Goal: Contribute content

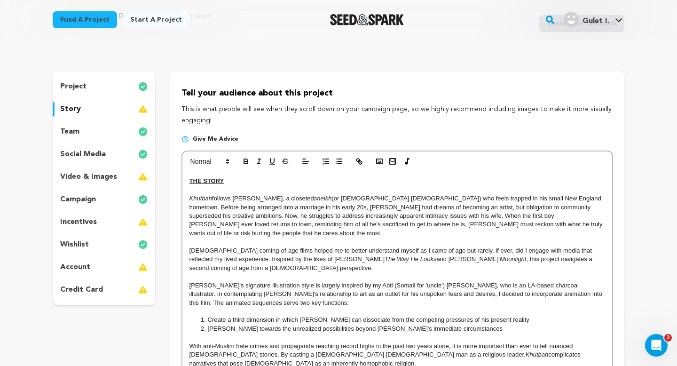
click at [321, 209] on p "Khutbah follows [PERSON_NAME], a closeted sheikh (or [DEMOGRAPHIC_DATA] [DEMOGR…" at bounding box center [397, 215] width 416 height 43
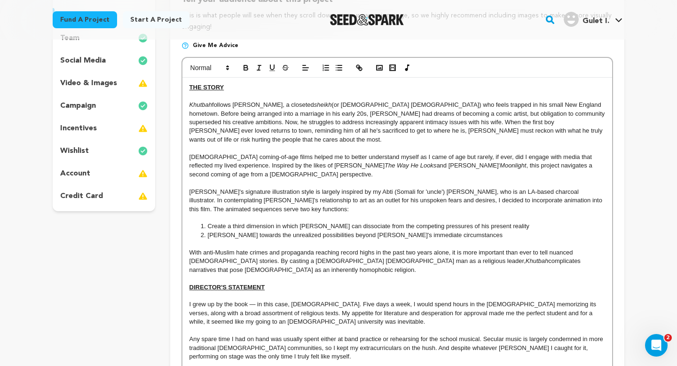
scroll to position [145, 0]
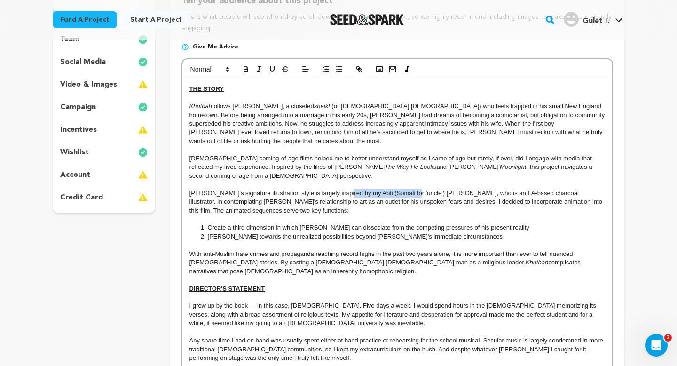
drag, startPoint x: 405, startPoint y: 185, endPoint x: 345, endPoint y: 185, distance: 60.2
click at [345, 189] on p "Abu's signature illustration style is largely inspired by my Abti (Somali for '…" at bounding box center [397, 202] width 416 height 26
click at [235, 193] on p "Abu's signature illustration style is largely inspired by my Uncle Blackie, who…" at bounding box center [397, 202] width 416 height 26
click at [274, 195] on p "Abu's signature illustration style is largely inspired by my Uncle Blackie, who…" at bounding box center [397, 202] width 416 height 26
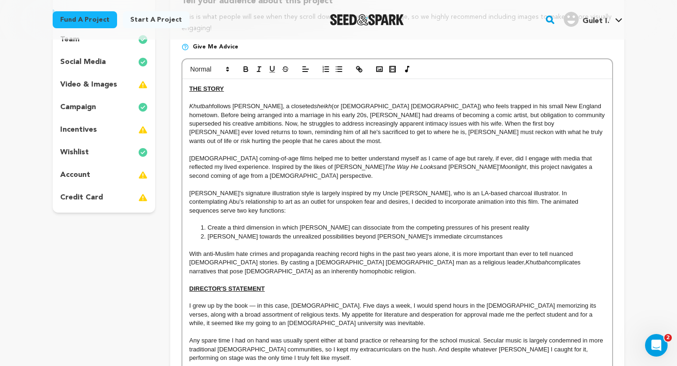
click at [304, 193] on p "Abu's signature illustration style is largely inspired by my Uncle Blackie, who…" at bounding box center [397, 202] width 416 height 26
click at [219, 223] on li "Create a third dimension in which Abu can dissociate from the competing pressur…" at bounding box center [401, 227] width 407 height 8
click at [210, 232] on li "Beckon towards the unrealized possibilities beyond Abu's immediate circumstances" at bounding box center [401, 236] width 407 height 8
click at [263, 232] on li "To beckon towards the unrealized possibilities beyond Abu's immediate circumsta…" at bounding box center [401, 236] width 407 height 8
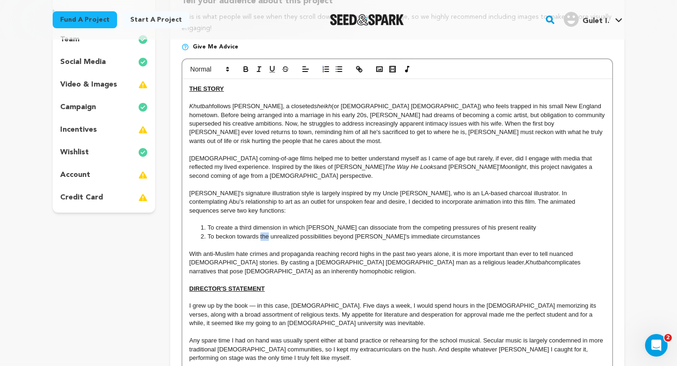
click at [263, 232] on li "To beckon towards the unrealized possibilities beyond Abu's immediate circumsta…" at bounding box center [401, 236] width 407 height 8
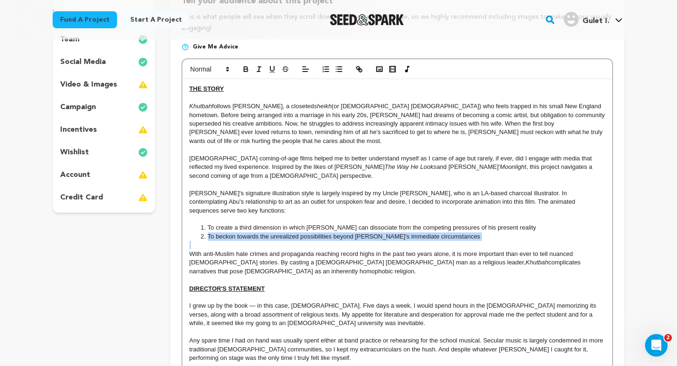
click at [263, 232] on li "To beckon towards the unrealized possibilities beyond Abu's immediate circumsta…" at bounding box center [401, 236] width 407 height 8
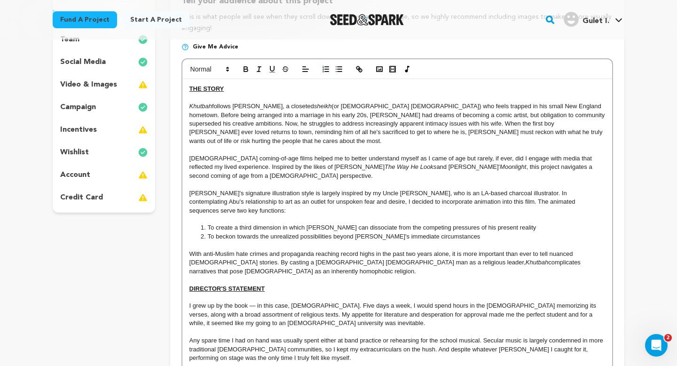
click at [267, 232] on li "To beckon towards the unrealized possibilities beyond Abu's immediate circumsta…" at bounding box center [401, 236] width 407 height 8
click at [322, 232] on li "To beckon towards unrealized possibilities beyond Abu's immediate circumstances" at bounding box center [401, 236] width 407 height 8
click at [362, 241] on p at bounding box center [397, 245] width 416 height 8
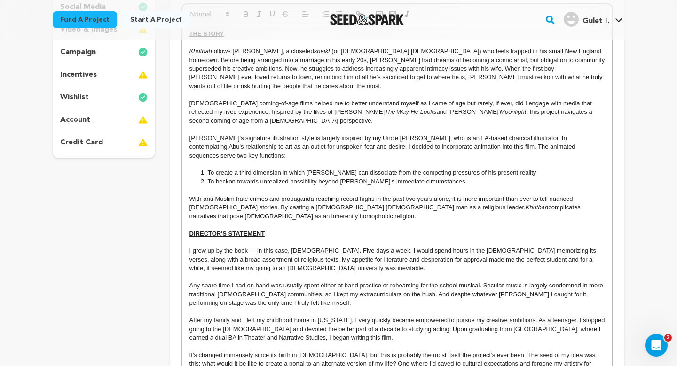
scroll to position [205, 0]
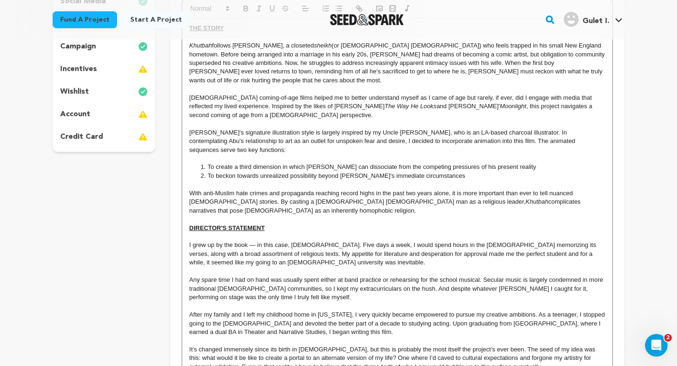
click at [598, 275] on p "Any spare time I had on hand was usually spent either at band practice or rehea…" at bounding box center [397, 288] width 416 height 26
click at [463, 310] on p "After my family and I left my childhood home in Maine, I very quickly became em…" at bounding box center [397, 323] width 416 height 26
drag, startPoint x: 406, startPoint y: 262, endPoint x: 389, endPoint y: 264, distance: 16.6
click at [389, 275] on p "Any spare time I had on hand was usually spent either at band practice or rehea…" at bounding box center [397, 288] width 416 height 26
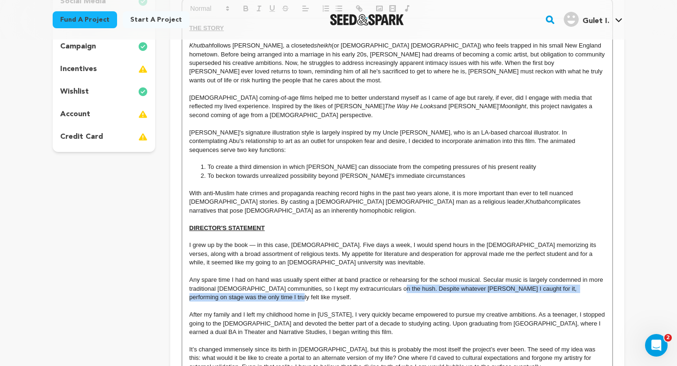
drag, startPoint x: 447, startPoint y: 273, endPoint x: 391, endPoint y: 266, distance: 56.3
click at [391, 275] on p "Any spare time I had on hand was usually spent either at band practice or rehea…" at bounding box center [397, 288] width 416 height 26
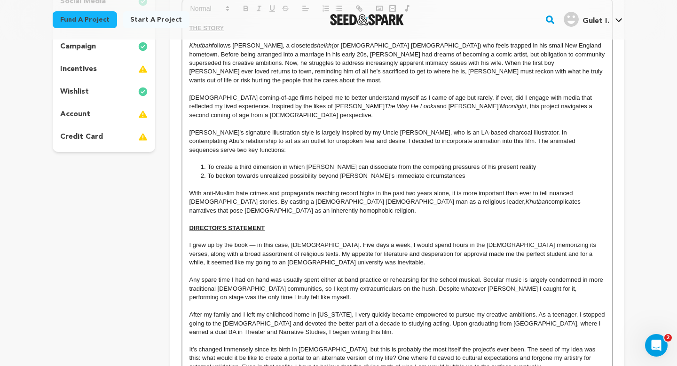
click at [396, 275] on p "Any spare time I had on hand was usually spent either at band practice or rehea…" at bounding box center [397, 288] width 416 height 26
click at [394, 275] on p "Any spare time I had on hand was usually spent either at band practice or rehea…" at bounding box center [397, 288] width 416 height 26
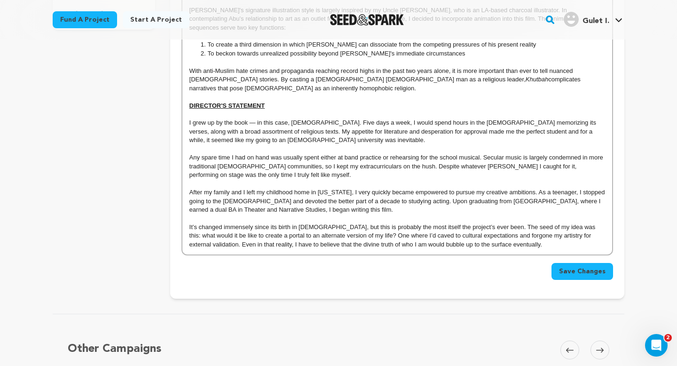
scroll to position [320, 0]
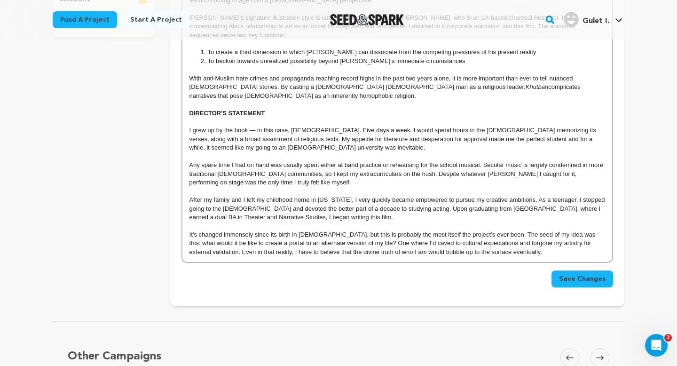
click at [601, 274] on span "Save Changes" at bounding box center [582, 278] width 47 height 9
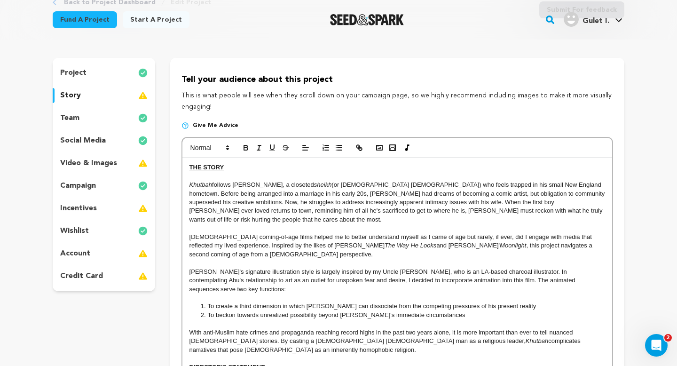
scroll to position [67, 0]
click at [128, 122] on div "team" at bounding box center [104, 117] width 102 height 15
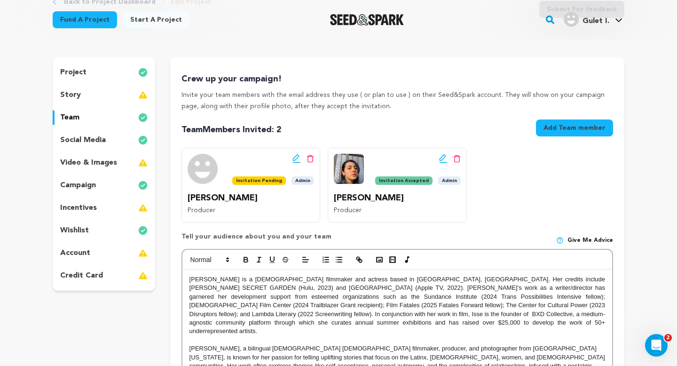
click at [138, 97] on img at bounding box center [142, 94] width 9 height 11
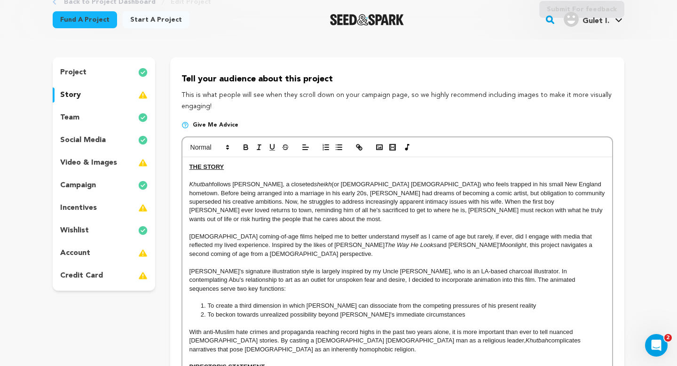
click at [142, 97] on img at bounding box center [142, 94] width 9 height 11
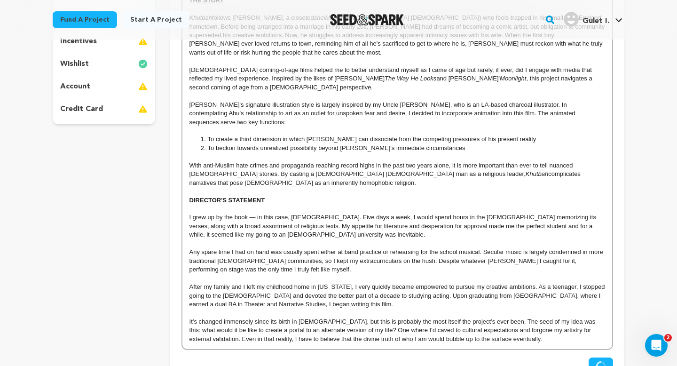
scroll to position [231, 0]
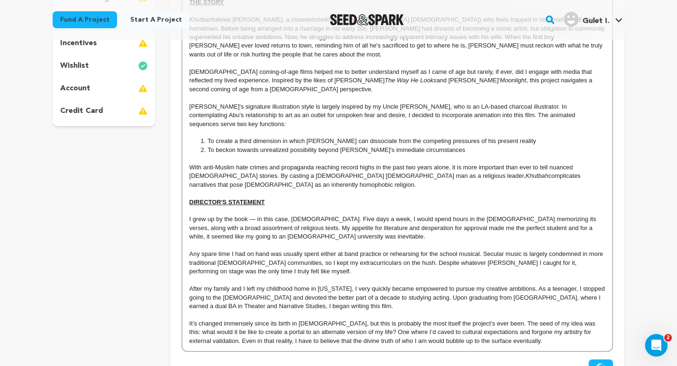
click at [332, 215] on p "I grew up by the book — in this case, the Qur’an. Five days a week, I would spe…" at bounding box center [397, 228] width 416 height 26
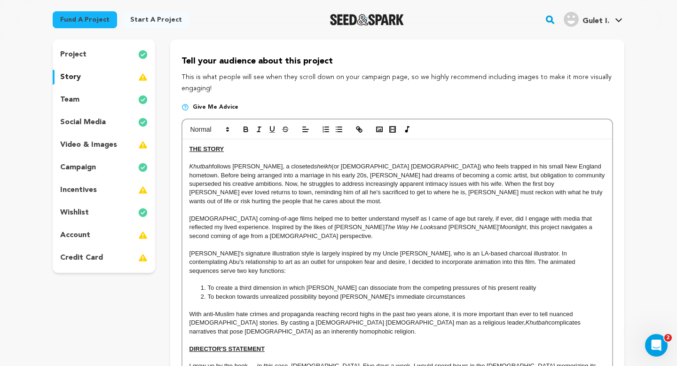
scroll to position [83, 0]
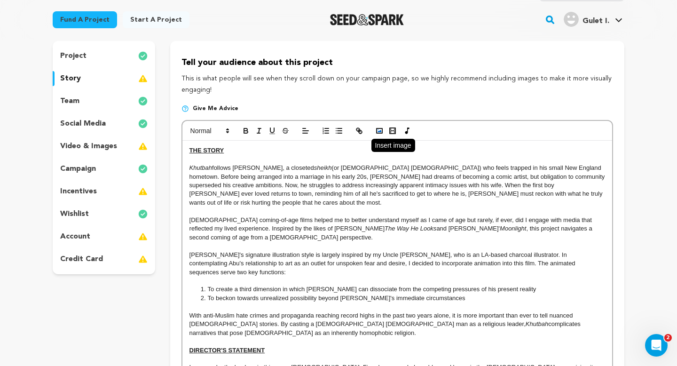
click at [381, 133] on rect "button" at bounding box center [380, 130] width 6 height 5
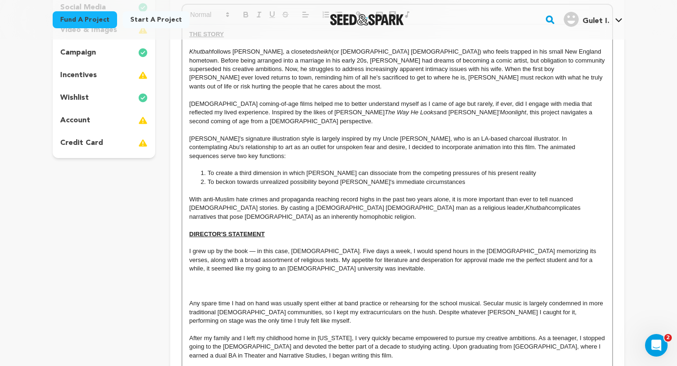
scroll to position [208, 0]
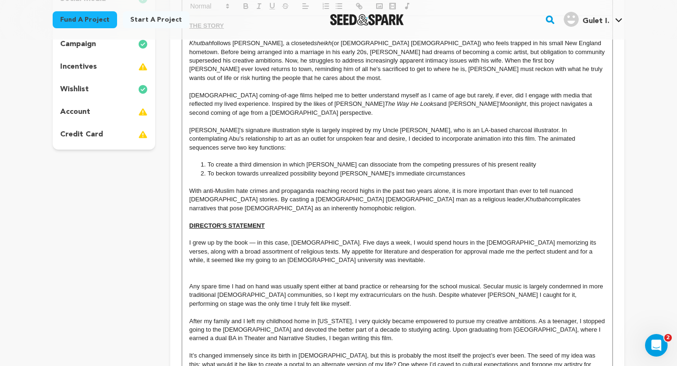
click at [353, 247] on div "THE STORY Khutbah follows Abu, a closeted sheikh (or Muslim priest) who feels t…" at bounding box center [397, 199] width 430 height 367
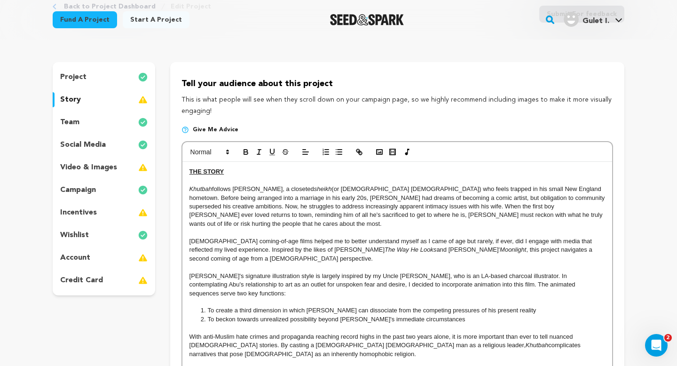
scroll to position [54, 0]
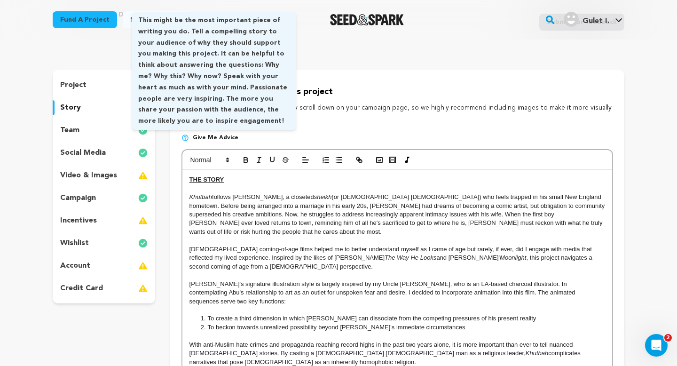
click at [216, 136] on span "Give me advice" at bounding box center [216, 138] width 46 height 8
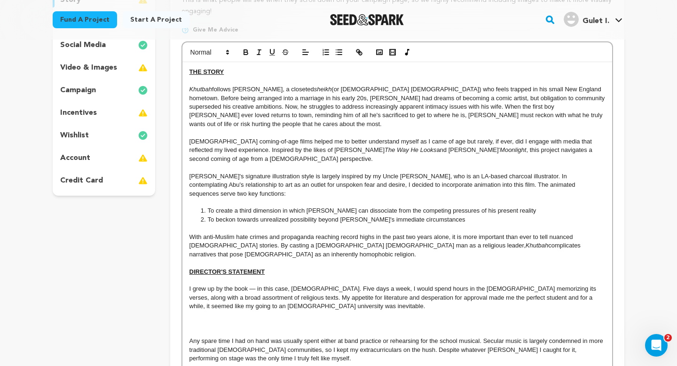
scroll to position [168, 0]
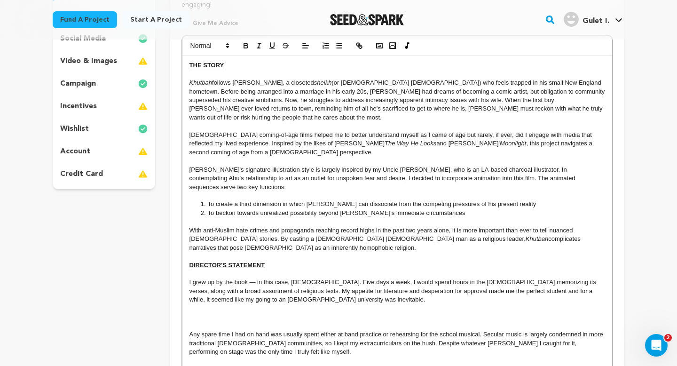
click at [292, 226] on p "With anti-Muslim hate crimes and propaganda reaching record highs in the past t…" at bounding box center [397, 239] width 416 height 26
click at [280, 313] on p at bounding box center [397, 317] width 416 height 8
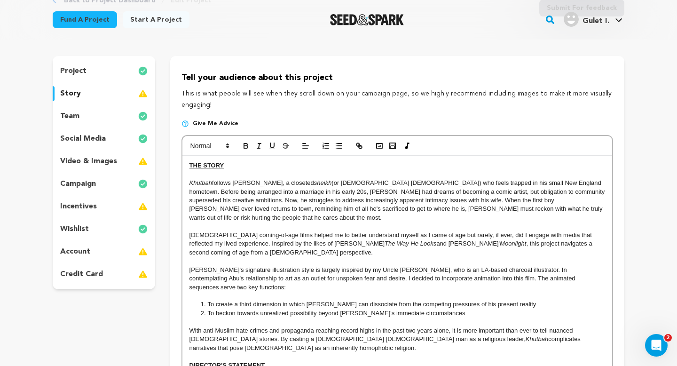
scroll to position [71, 0]
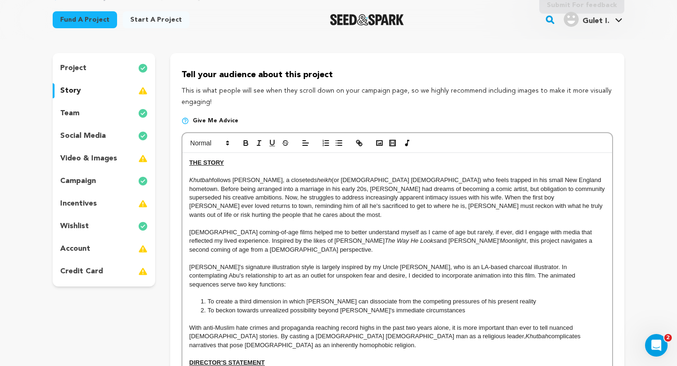
click at [113, 159] on p "video & images" at bounding box center [88, 158] width 57 height 11
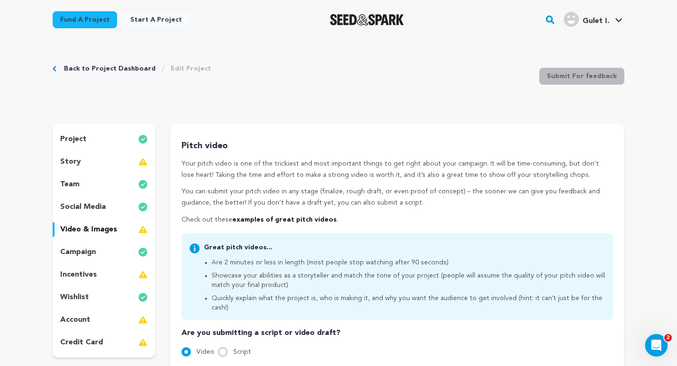
click at [125, 273] on div "incentives" at bounding box center [104, 274] width 102 height 15
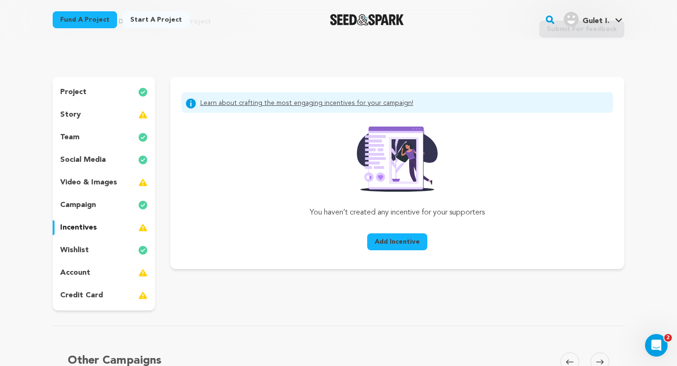
scroll to position [47, 0]
click at [111, 116] on div "story" at bounding box center [104, 114] width 102 height 15
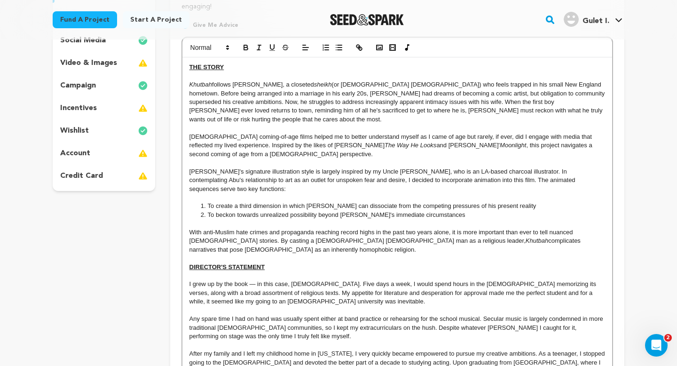
scroll to position [158, 0]
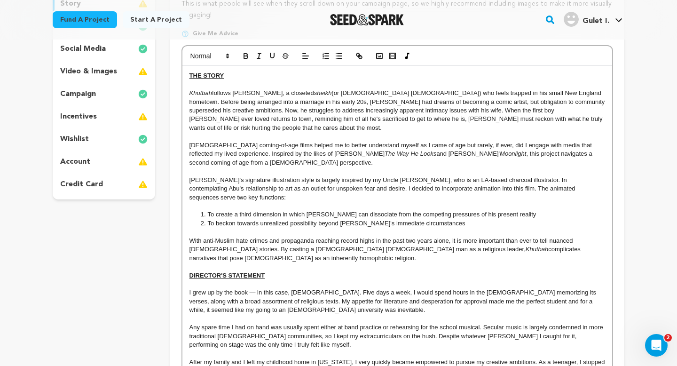
click at [498, 93] on p "Khutbah follows Abu, a closeted sheikh (or Muslim priest) who feels trapped in …" at bounding box center [397, 110] width 416 height 43
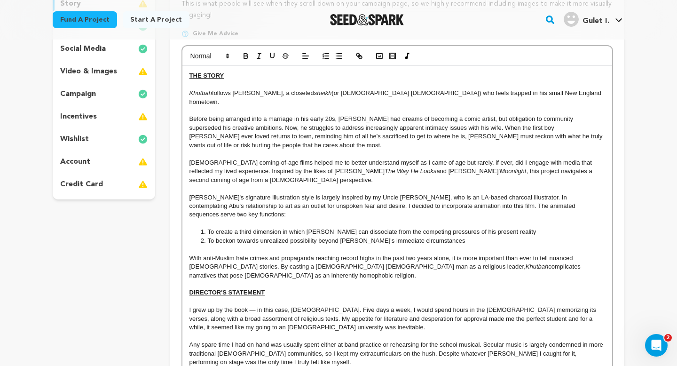
click at [509, 94] on p "Khutbah follows Abu, a closeted sheikh (or Muslim priest) who feels trapped in …" at bounding box center [397, 97] width 416 height 17
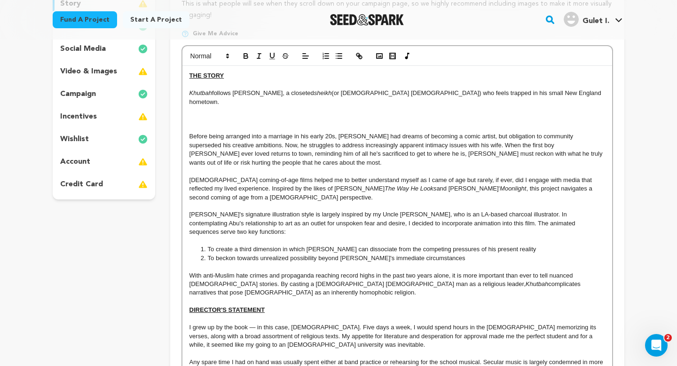
click at [395, 94] on p "Khutbah follows Abu, a closeted sheikh (or Muslim priest) who feels trapped in …" at bounding box center [397, 97] width 416 height 17
click at [389, 115] on p at bounding box center [397, 119] width 416 height 8
click at [322, 115] on p at bounding box center [397, 119] width 416 height 8
click at [334, 115] on p at bounding box center [397, 119] width 416 height 8
click at [378, 56] on icon "button" at bounding box center [379, 56] width 8 height 8
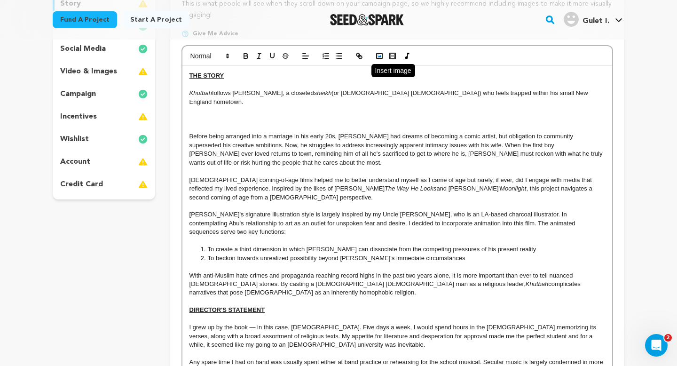
click at [378, 57] on polyline "button" at bounding box center [380, 56] width 4 height 2
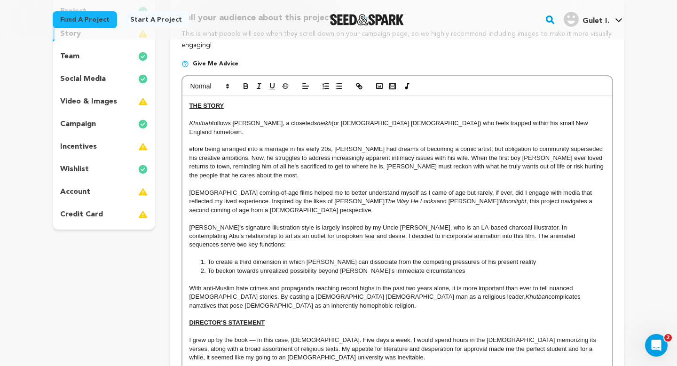
scroll to position [123, 0]
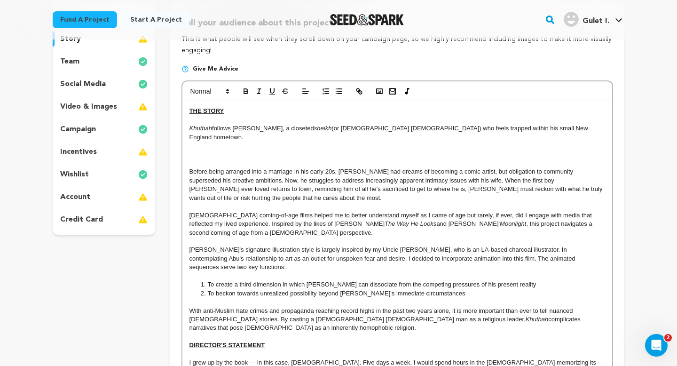
click at [383, 150] on p at bounding box center [397, 154] width 416 height 8
click at [377, 91] on rect "button" at bounding box center [380, 91] width 6 height 5
click at [510, 150] on p at bounding box center [397, 154] width 416 height 8
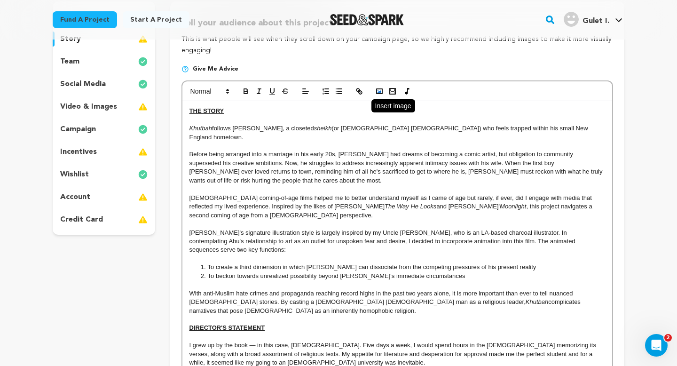
click at [378, 93] on rect "button" at bounding box center [380, 91] width 6 height 5
click at [495, 220] on p at bounding box center [397, 224] width 416 height 8
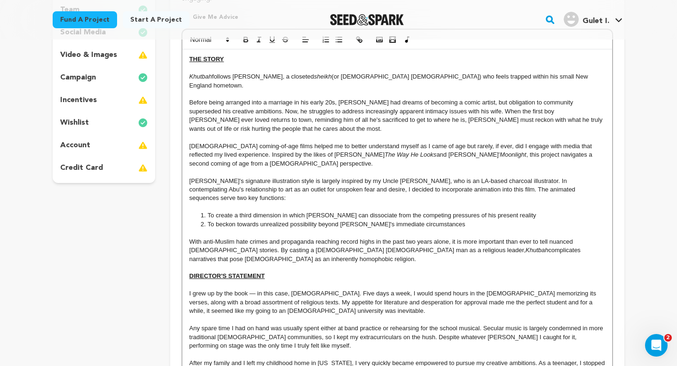
scroll to position [188, 0]
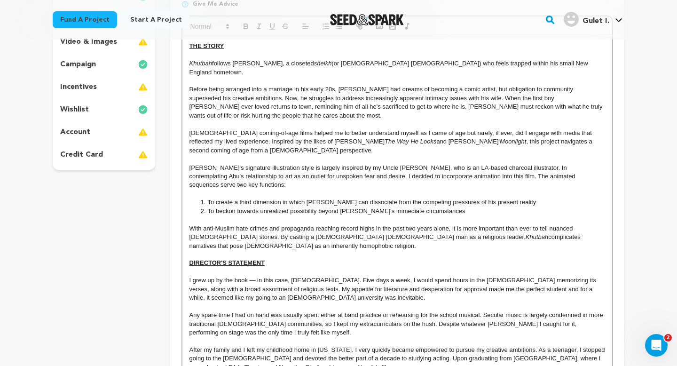
click at [189, 80] on div "THE STORY Khutbah follows Abu, a closeted sheikh (or Muslim priest) who feels t…" at bounding box center [397, 224] width 430 height 376
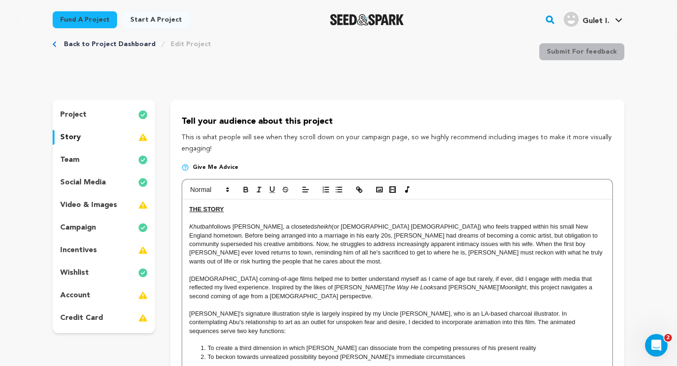
scroll to position [21, 0]
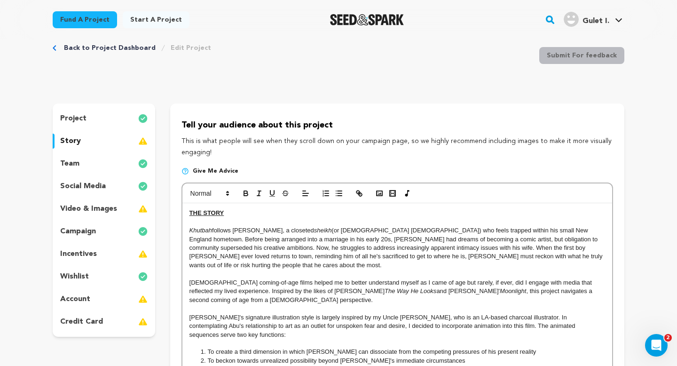
click at [103, 165] on div "team" at bounding box center [104, 163] width 102 height 15
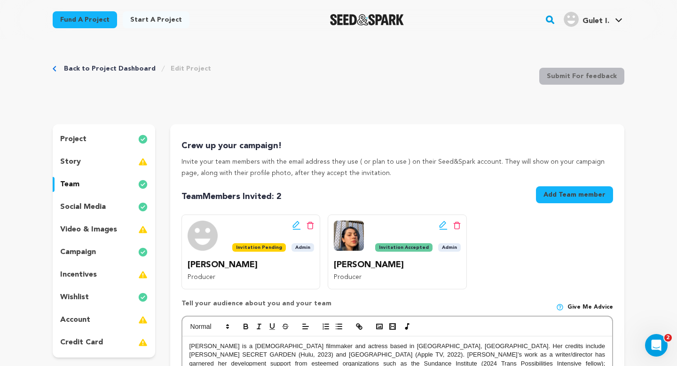
click at [121, 137] on div "project" at bounding box center [104, 139] width 102 height 15
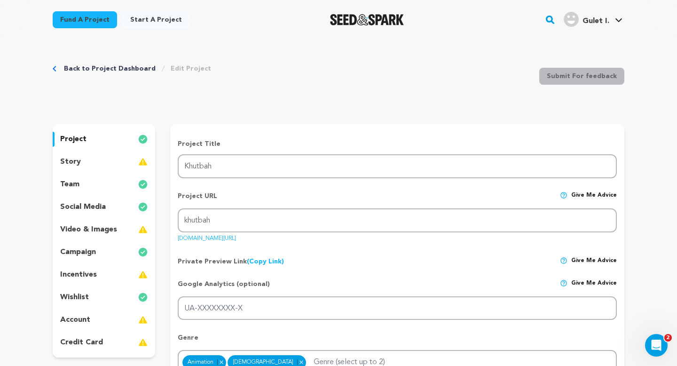
click at [130, 221] on div "project story team social media video & images campaign incentives wishlist acc…" at bounding box center [104, 240] width 102 height 233
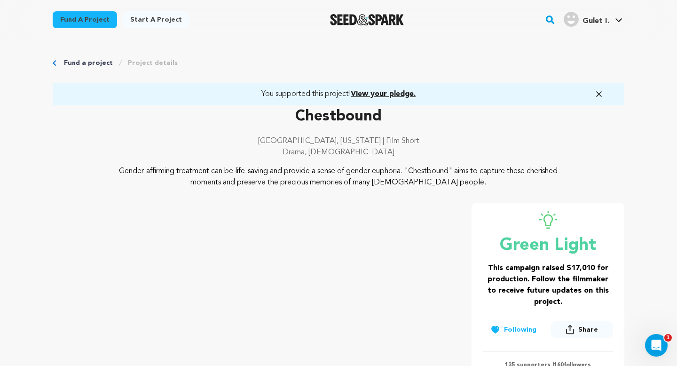
click at [334, 22] on img "Seed&Spark Homepage" at bounding box center [367, 19] width 74 height 11
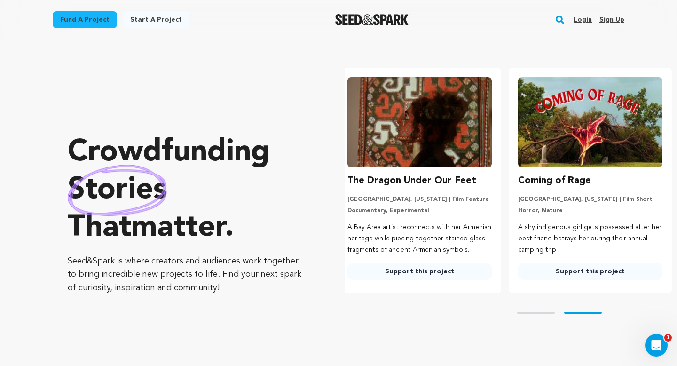
scroll to position [0, 178]
click at [417, 276] on link "Support this project" at bounding box center [419, 271] width 144 height 17
